Goal: Transaction & Acquisition: Book appointment/travel/reservation

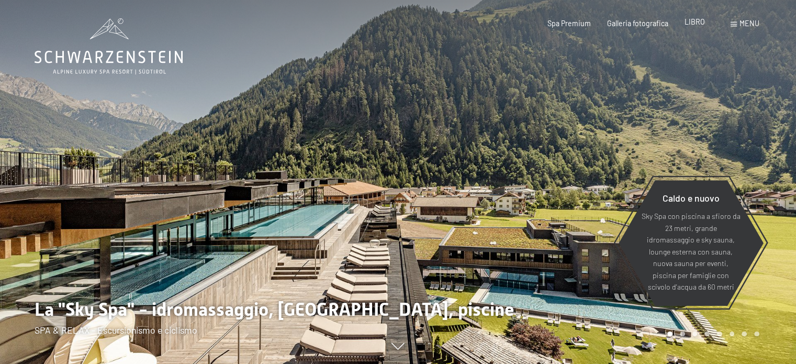
click at [689, 24] on font "LIBRO" at bounding box center [695, 21] width 20 height 9
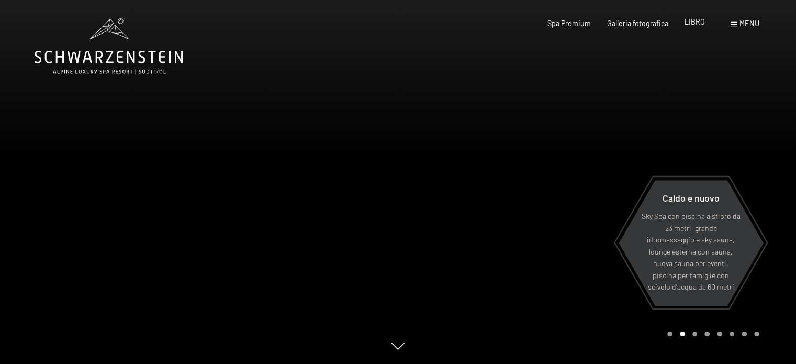
click at [695, 23] on font "LIBRO" at bounding box center [695, 21] width 20 height 9
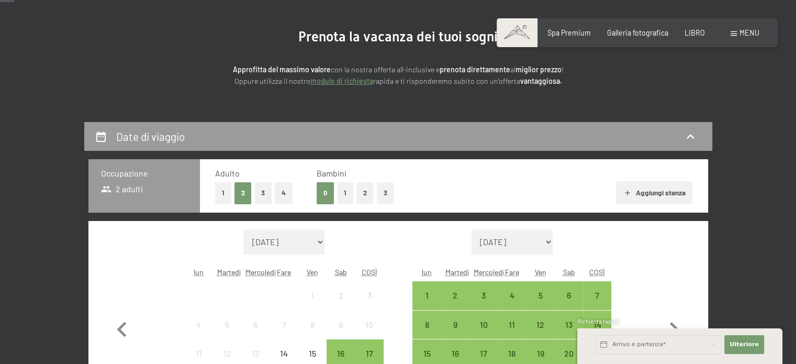
scroll to position [105, 0]
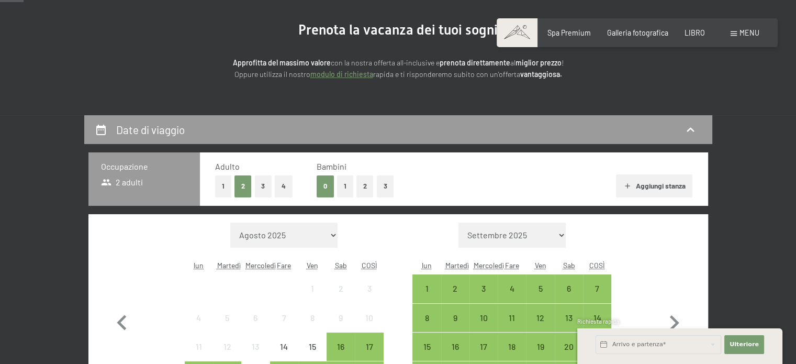
click at [344, 186] on font "1" at bounding box center [345, 186] width 3 height 8
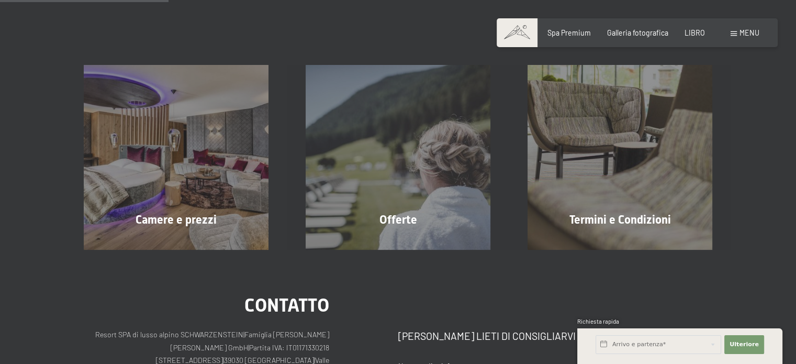
scroll to position [113, 0]
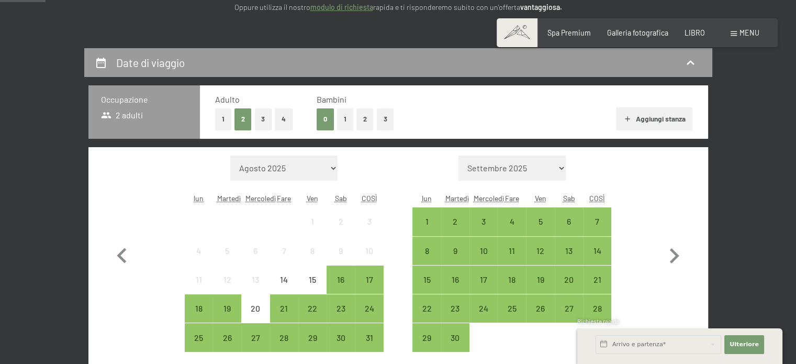
scroll to position [209, 0]
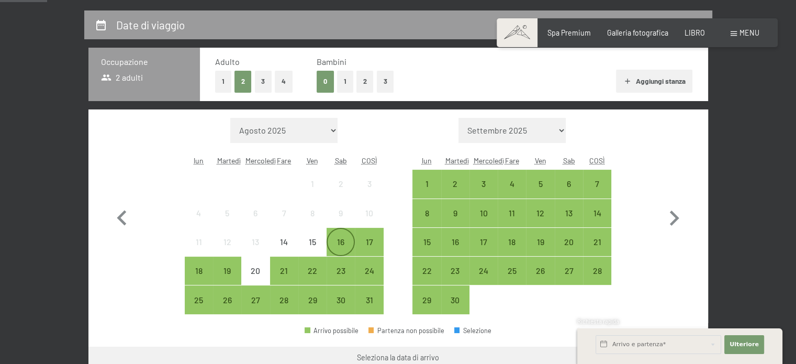
click at [332, 239] on div "16" at bounding box center [341, 251] width 26 height 26
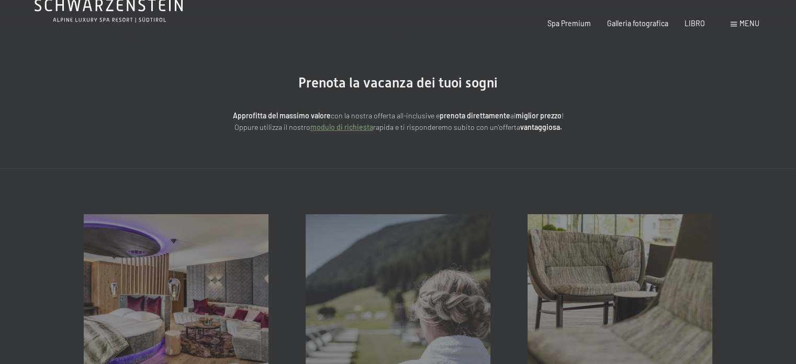
scroll to position [0, 0]
